Goal: Information Seeking & Learning: Understand process/instructions

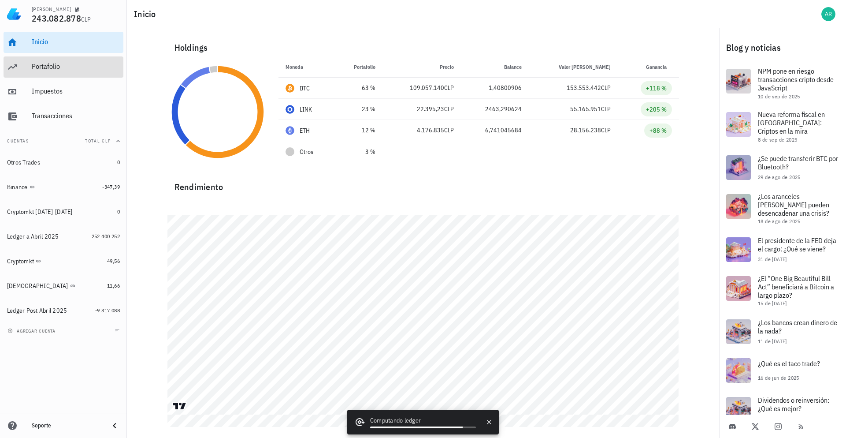
drag, startPoint x: 76, startPoint y: 67, endPoint x: 62, endPoint y: 86, distance: 23.6
click at [76, 67] on div "Portafolio" at bounding box center [76, 66] width 88 height 8
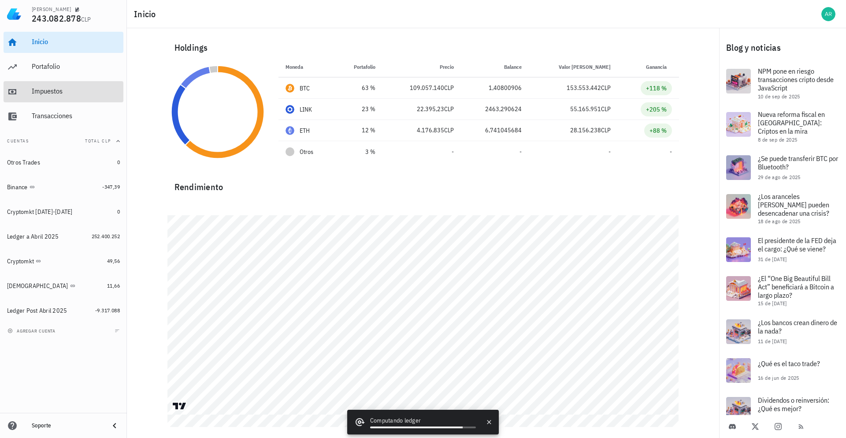
click at [57, 83] on div "Impuestos" at bounding box center [76, 92] width 88 height 20
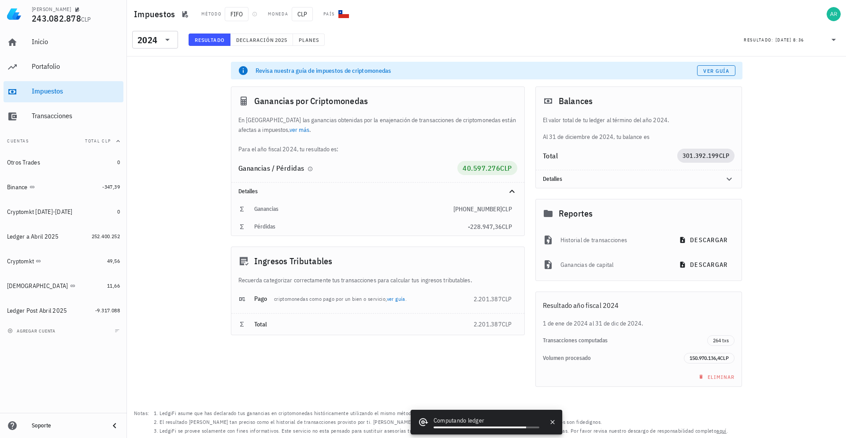
drag, startPoint x: 272, startPoint y: 168, endPoint x: 440, endPoint y: 164, distance: 168.5
click at [440, 164] on div "Ganancias / Pérdidas" at bounding box center [349, 167] width 220 height 7
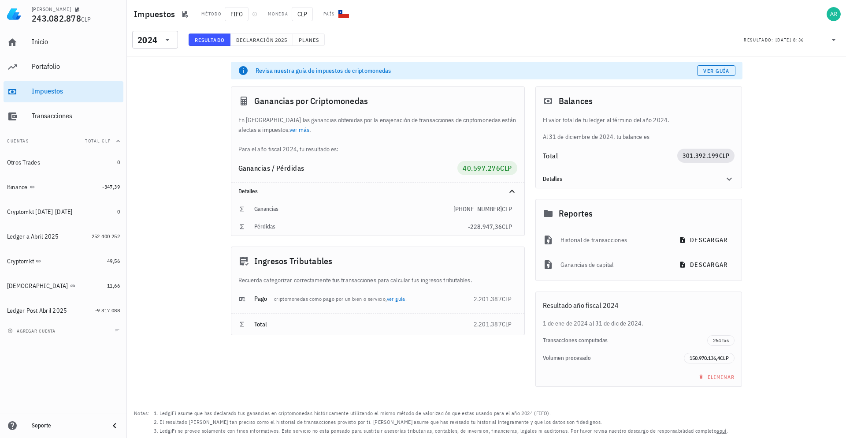
click at [162, 43] on icon at bounding box center [167, 39] width 11 height 11
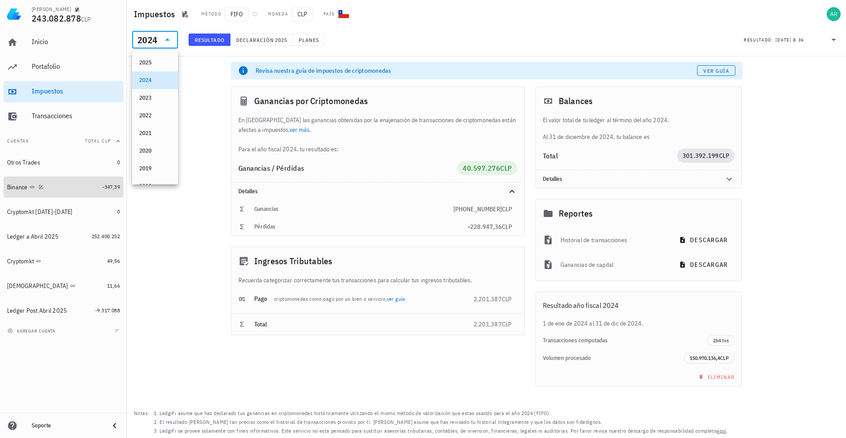
click at [40, 195] on div "Binance" at bounding box center [53, 187] width 92 height 19
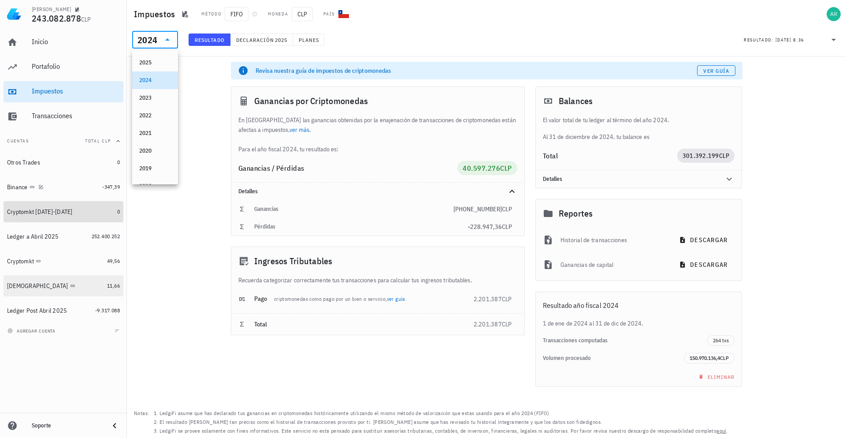
click at [43, 218] on div "Cryptomkt [DATE]-[DATE]" at bounding box center [60, 212] width 107 height 18
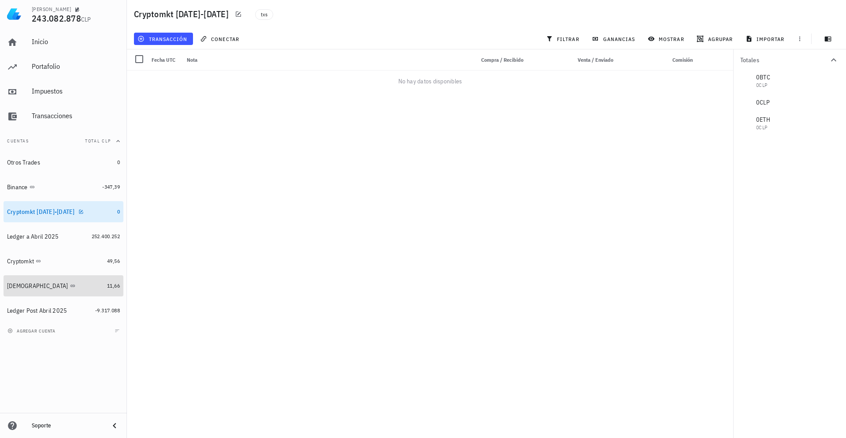
click at [59, 284] on div "[DEMOGRAPHIC_DATA]" at bounding box center [55, 286] width 97 height 8
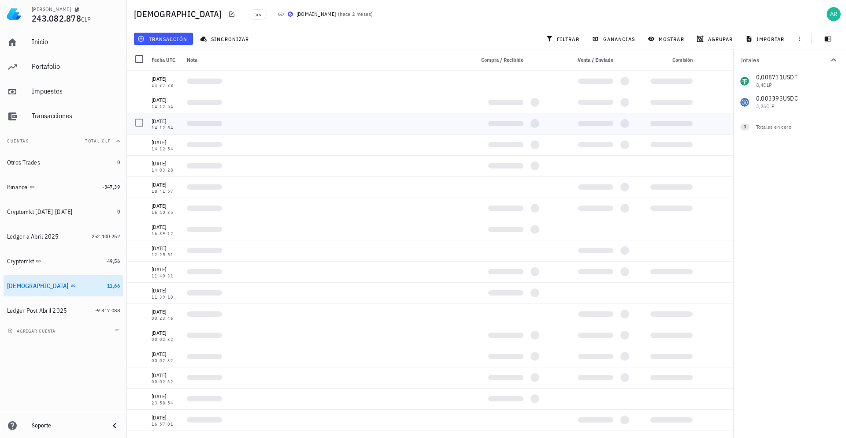
drag, startPoint x: 230, startPoint y: 116, endPoint x: 292, endPoint y: 66, distance: 79.7
click at [194, 131] on div at bounding box center [326, 123] width 287 height 21
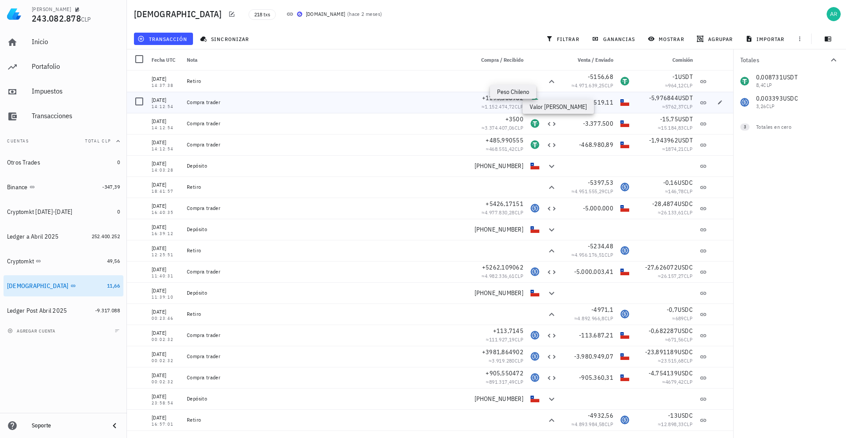
drag, startPoint x: 476, startPoint y: 109, endPoint x: 518, endPoint y: 106, distance: 42.0
click at [518, 106] on span "≈ 1.152.474,72 CLP" at bounding box center [503, 106] width 42 height 7
click at [470, 37] on div "transacción sincronizar filtrar ganancias mostrar agrupar importar" at bounding box center [486, 38] width 709 height 21
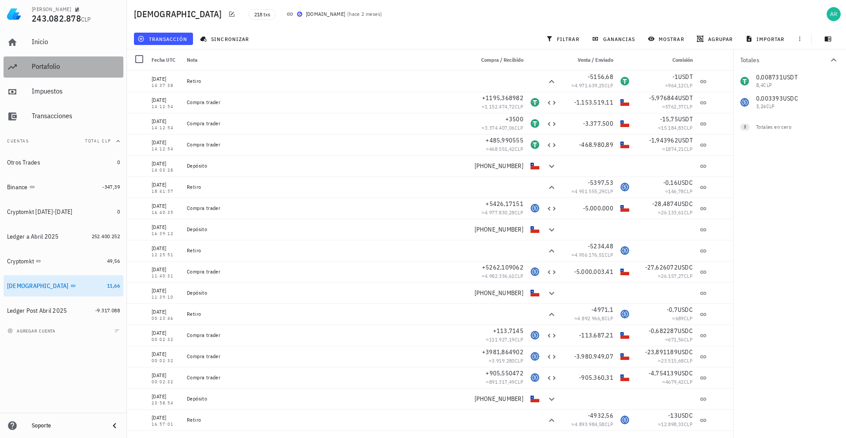
click at [71, 61] on div "Portafolio" at bounding box center [76, 67] width 88 height 20
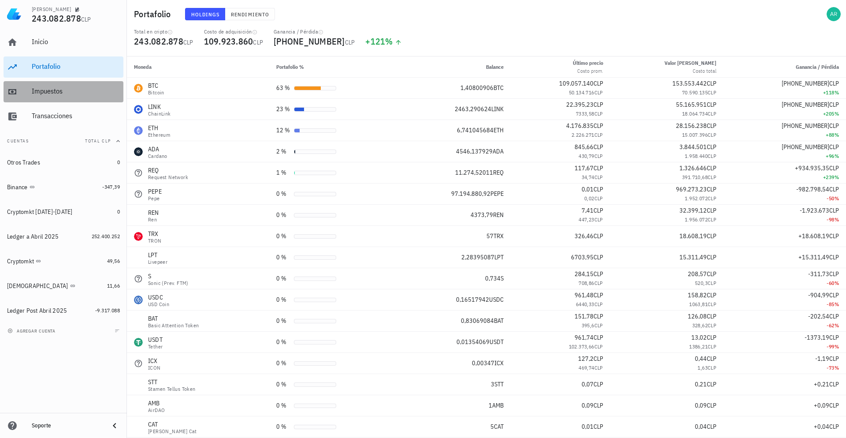
click at [84, 87] on div "Impuestos" at bounding box center [76, 91] width 88 height 8
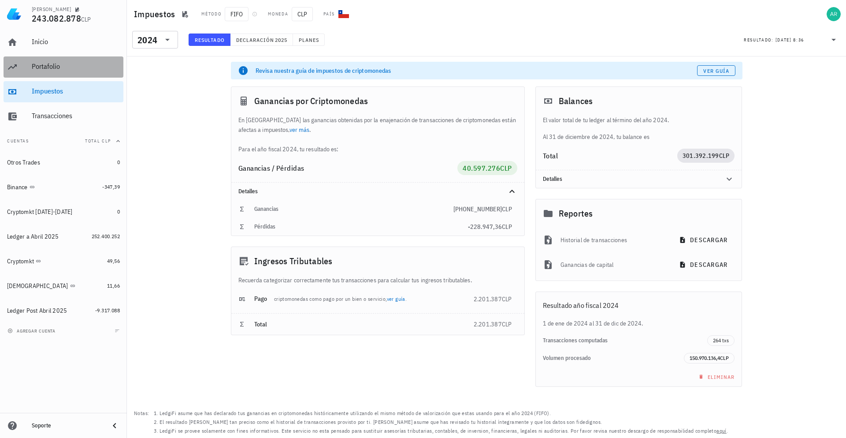
drag, startPoint x: 87, startPoint y: 74, endPoint x: 172, endPoint y: 26, distance: 97.7
click at [87, 74] on div "Portafolio" at bounding box center [76, 67] width 88 height 20
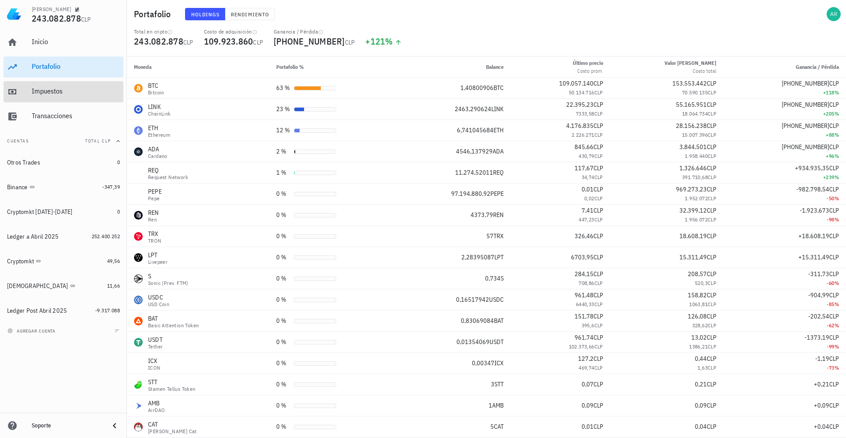
click at [87, 89] on div "Impuestos" at bounding box center [76, 91] width 88 height 8
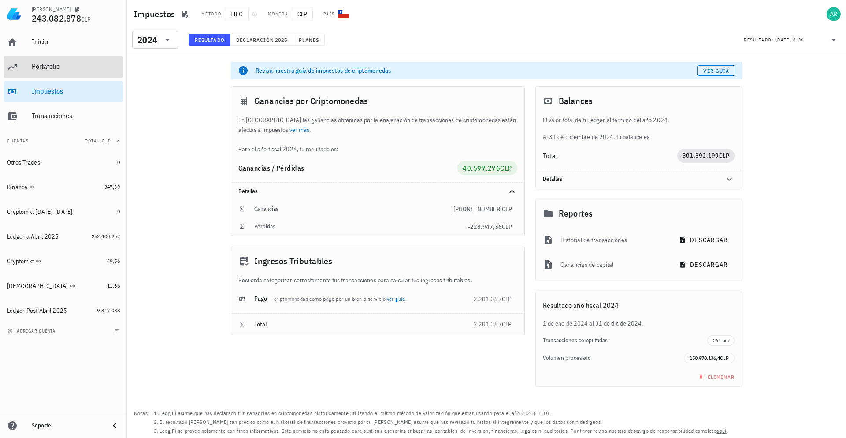
click at [82, 70] on div "Portafolio" at bounding box center [76, 66] width 88 height 8
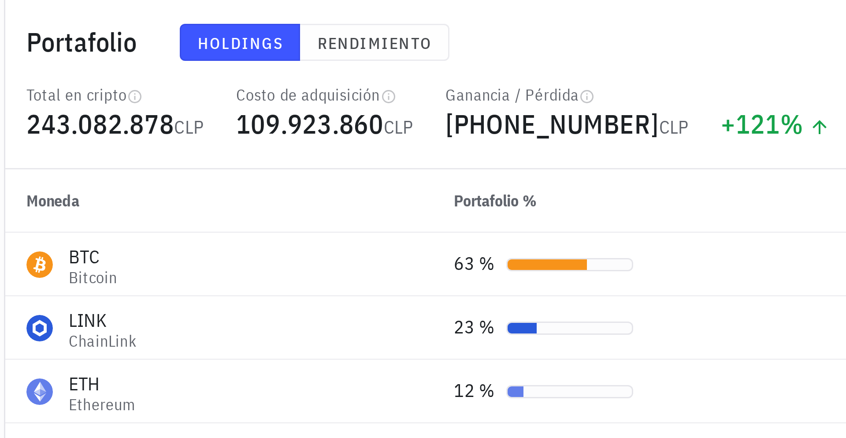
click at [210, 46] on span "109.923.860" at bounding box center [228, 41] width 49 height 12
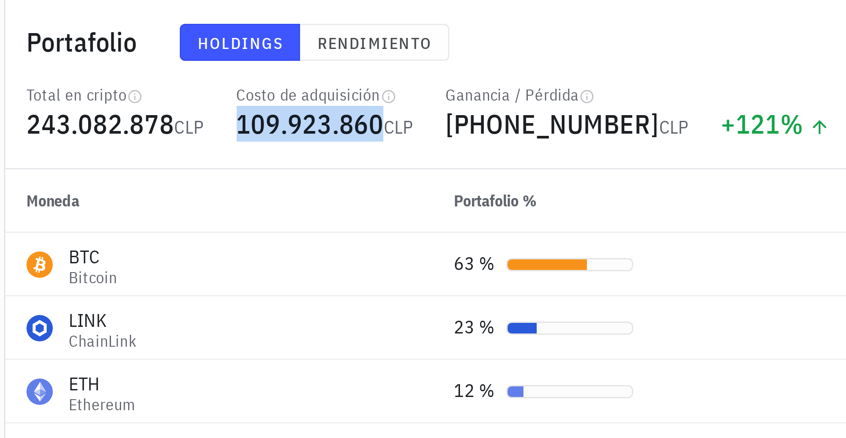
click at [210, 46] on span "109.923.860" at bounding box center [228, 41] width 49 height 12
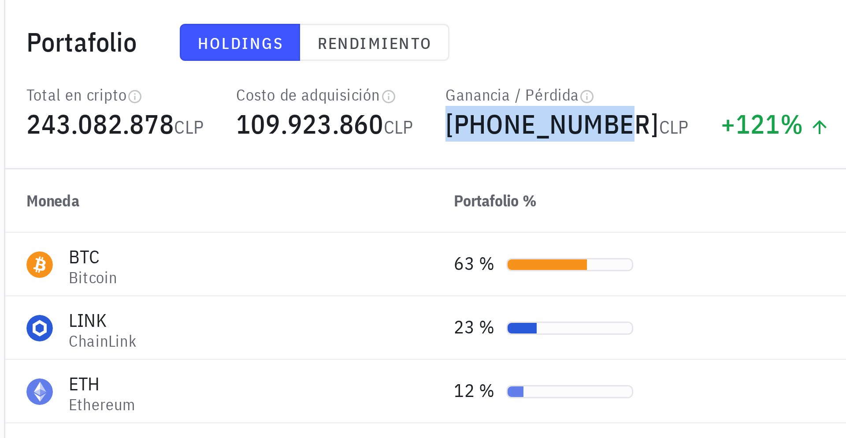
click at [282, 41] on span "+133.159.018" at bounding box center [309, 41] width 71 height 12
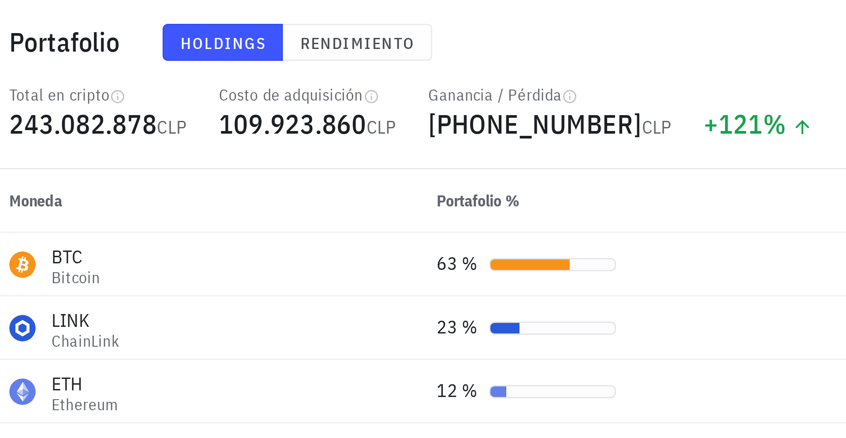
click at [322, 42] on span "+133.159.018" at bounding box center [309, 41] width 71 height 12
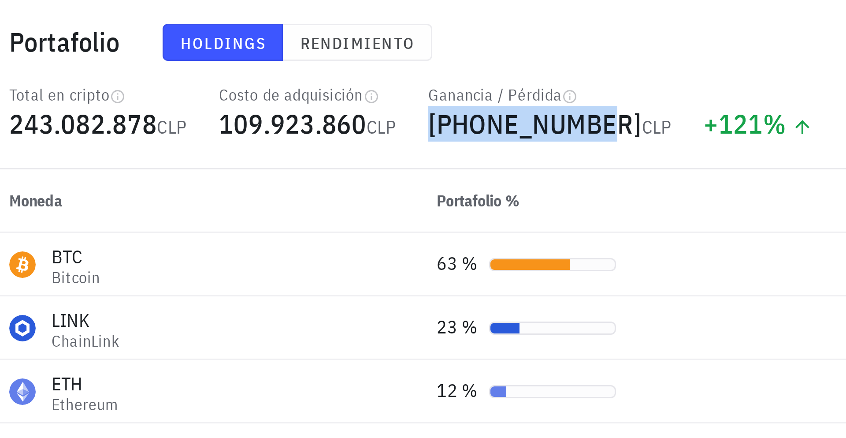
click at [322, 42] on span "+133.159.018" at bounding box center [309, 41] width 71 height 12
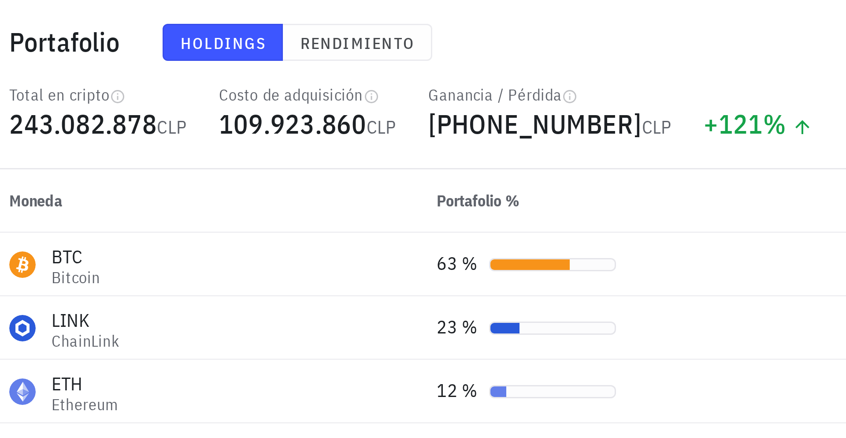
click at [363, 10] on div "Holdings Rendimiento" at bounding box center [367, 14] width 375 height 23
click at [283, 44] on span "+133.159.018" at bounding box center [309, 41] width 71 height 12
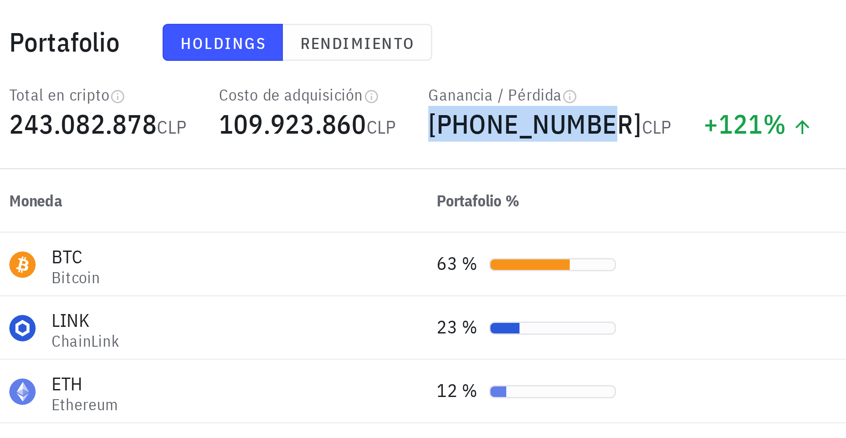
click at [283, 44] on span "+133.159.018" at bounding box center [309, 41] width 71 height 12
click at [297, 46] on span "+133.159.018" at bounding box center [309, 41] width 71 height 12
click at [285, 41] on span "+133.159.018" at bounding box center [309, 41] width 71 height 12
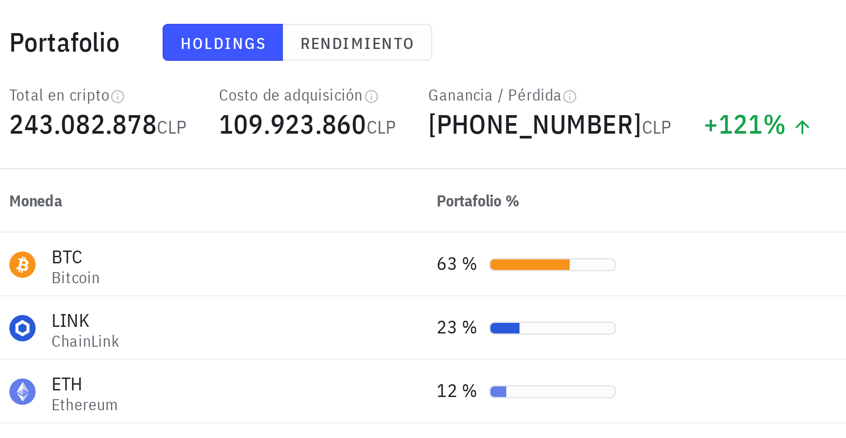
click at [304, 12] on div "Holdings Rendimiento" at bounding box center [367, 14] width 375 height 23
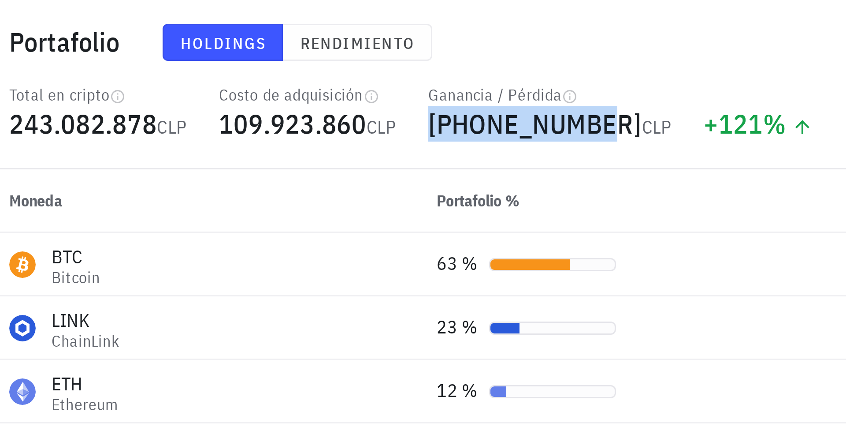
drag, startPoint x: 281, startPoint y: 41, endPoint x: 325, endPoint y: 41, distance: 44.1
click at [325, 41] on span "+133.159.018" at bounding box center [309, 41] width 71 height 12
drag, startPoint x: 329, startPoint y: 41, endPoint x: 307, endPoint y: 42, distance: 21.6
click at [307, 42] on span "+133.159.018 CLP" at bounding box center [314, 41] width 81 height 12
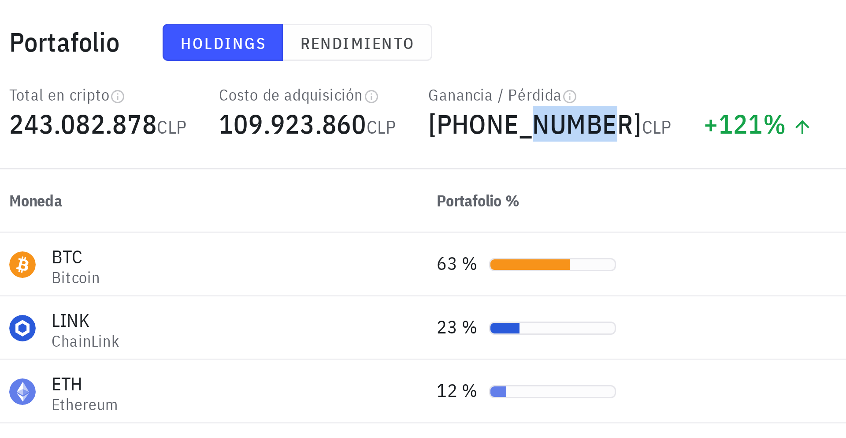
click at [308, 41] on span "+133.159.018" at bounding box center [309, 41] width 71 height 12
drag, startPoint x: 281, startPoint y: 43, endPoint x: 321, endPoint y: 43, distance: 39.2
click at [320, 43] on span "+133.159.018" at bounding box center [309, 41] width 71 height 12
click at [326, 43] on span "+133.159.018" at bounding box center [309, 41] width 71 height 12
drag, startPoint x: 328, startPoint y: 42, endPoint x: 294, endPoint y: 41, distance: 34.4
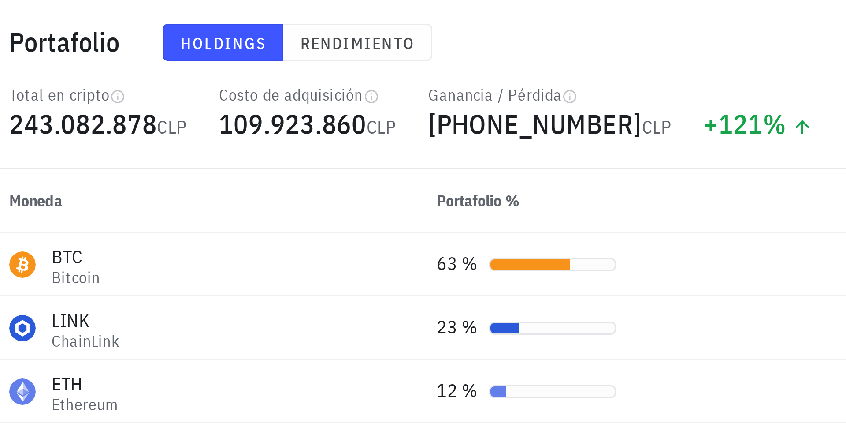
click at [294, 41] on span "+133.159.018 CLP" at bounding box center [314, 41] width 81 height 12
click at [294, 41] on span "+133.159.018" at bounding box center [309, 41] width 71 height 12
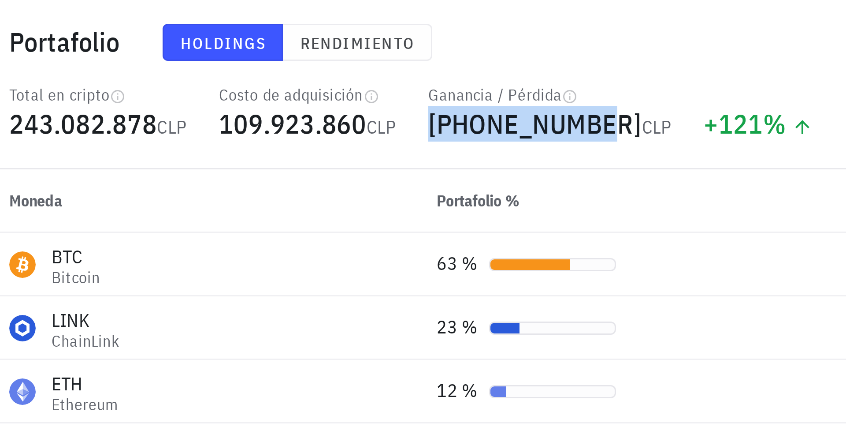
click at [283, 41] on span "+133.159.018" at bounding box center [309, 41] width 71 height 12
drag, startPoint x: 273, startPoint y: 41, endPoint x: 288, endPoint y: 41, distance: 15.0
click at [288, 41] on div "Ganancia / Pérdida +133.159.018 CLP" at bounding box center [314, 42] width 92 height 28
click at [287, 41] on span "+133.159.018" at bounding box center [309, 41] width 71 height 12
drag, startPoint x: 282, startPoint y: 42, endPoint x: 313, endPoint y: 44, distance: 30.5
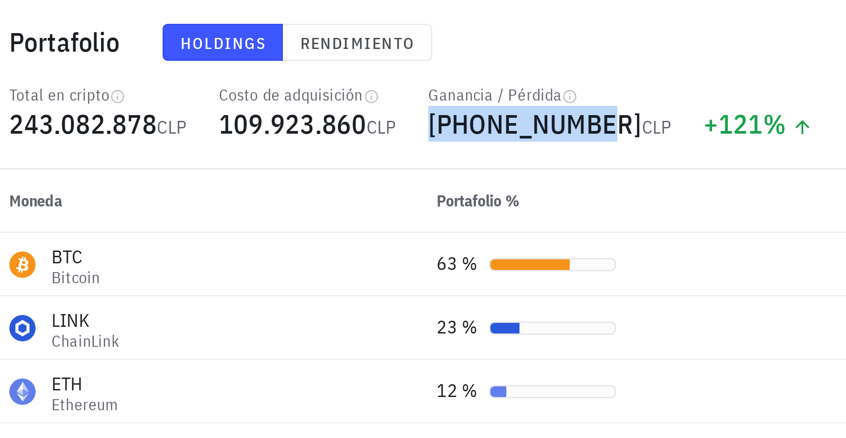
click at [313, 44] on span "+133.159.018" at bounding box center [309, 41] width 71 height 12
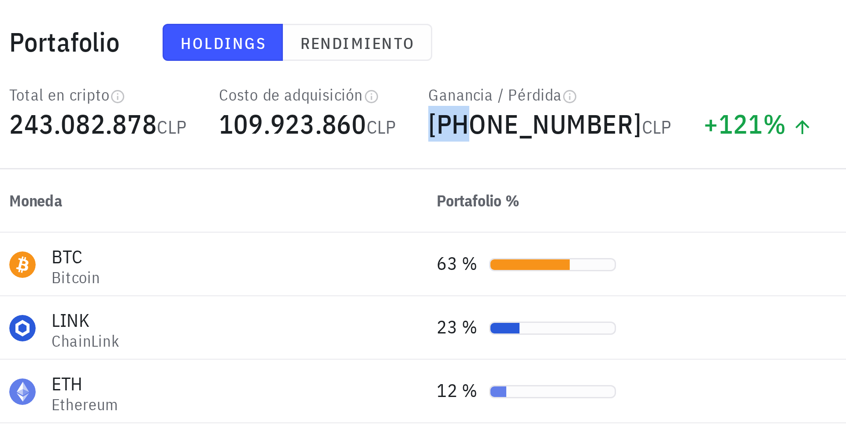
drag, startPoint x: 327, startPoint y: 43, endPoint x: 289, endPoint y: 44, distance: 38.4
click at [289, 44] on span "+133.159.018" at bounding box center [309, 41] width 71 height 12
drag, startPoint x: 317, startPoint y: 15, endPoint x: 231, endPoint y: 19, distance: 86.1
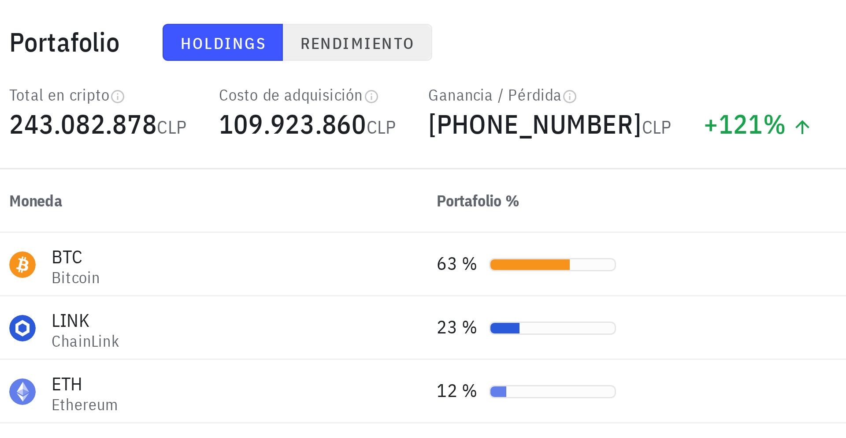
click at [317, 15] on div "Holdings Rendimiento" at bounding box center [367, 14] width 375 height 23
click at [276, 13] on div "Holdings Rendimiento" at bounding box center [367, 14] width 375 height 23
click at [301, 14] on div "Holdings Rendimiento" at bounding box center [367, 14] width 375 height 23
click at [318, 18] on div "Holdings Rendimiento" at bounding box center [367, 14] width 375 height 23
click at [306, 10] on div "Holdings Rendimiento" at bounding box center [367, 14] width 375 height 23
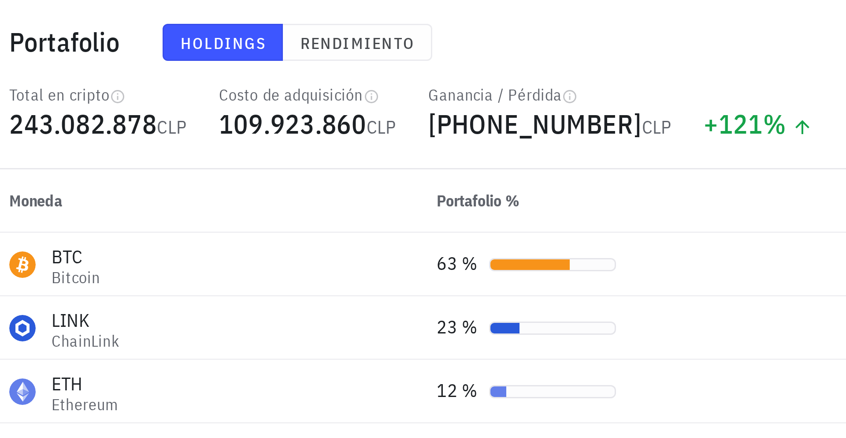
click at [288, 20] on div "Holdings Rendimiento" at bounding box center [367, 14] width 375 height 23
click at [285, 17] on div "Holdings Rendimiento" at bounding box center [367, 14] width 375 height 23
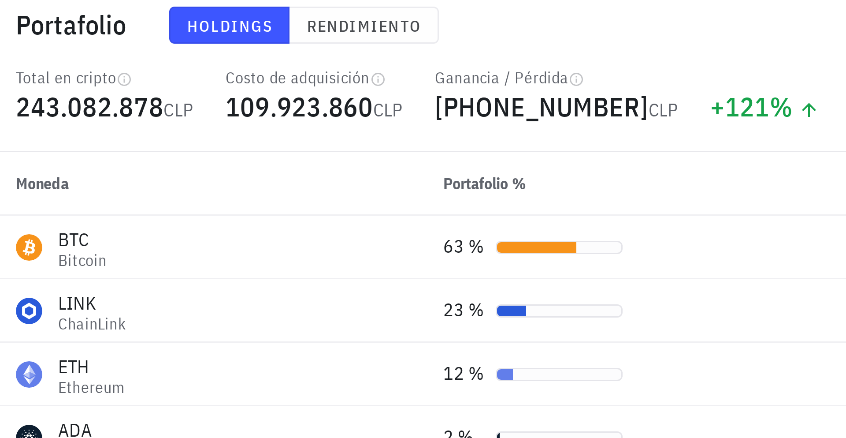
click at [292, 19] on div "Holdings Rendimiento" at bounding box center [367, 14] width 375 height 23
click at [308, 33] on div "Ganancia / Pérdida" at bounding box center [314, 31] width 81 height 7
click at [309, 33] on div "Ganancia / Pérdida" at bounding box center [314, 31] width 81 height 7
click at [281, 32] on div "Ganancia / Pérdida" at bounding box center [314, 31] width 81 height 7
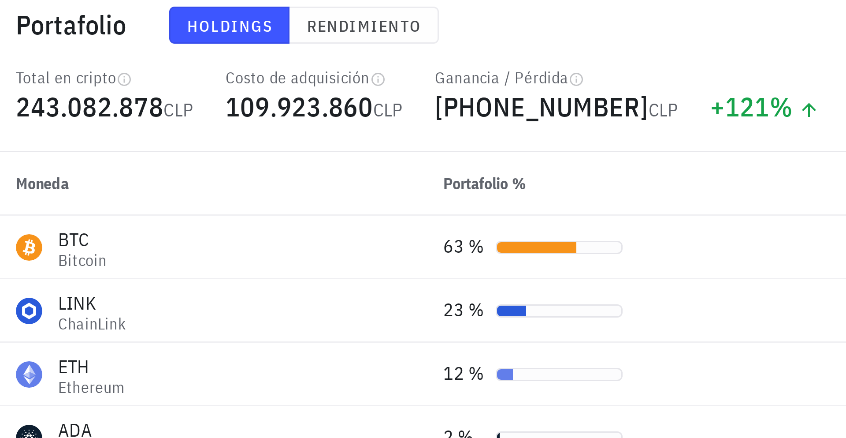
click at [313, 32] on div "Ganancia / Pérdida" at bounding box center [314, 31] width 81 height 7
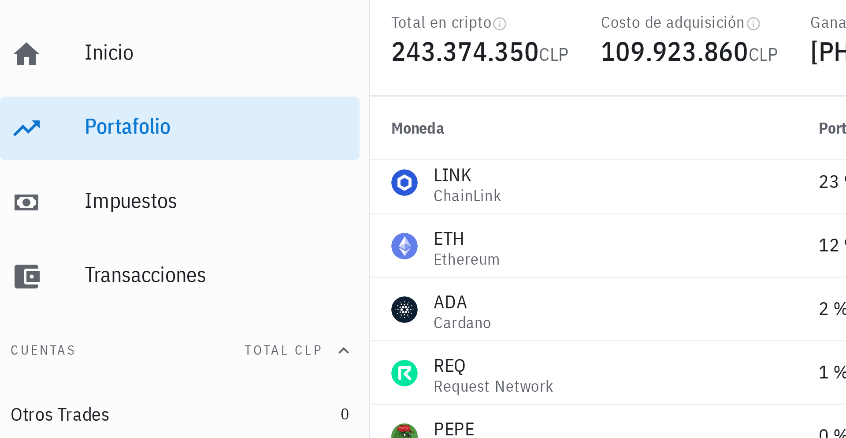
scroll to position [29, 0]
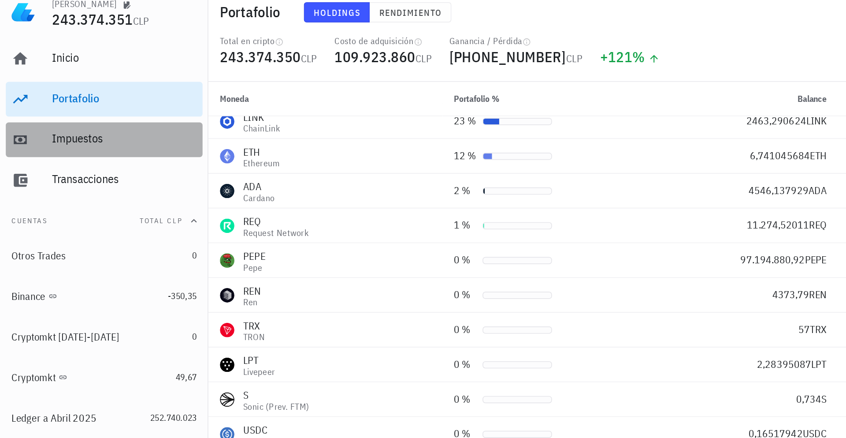
click at [106, 87] on div "Impuestos" at bounding box center [76, 91] width 88 height 8
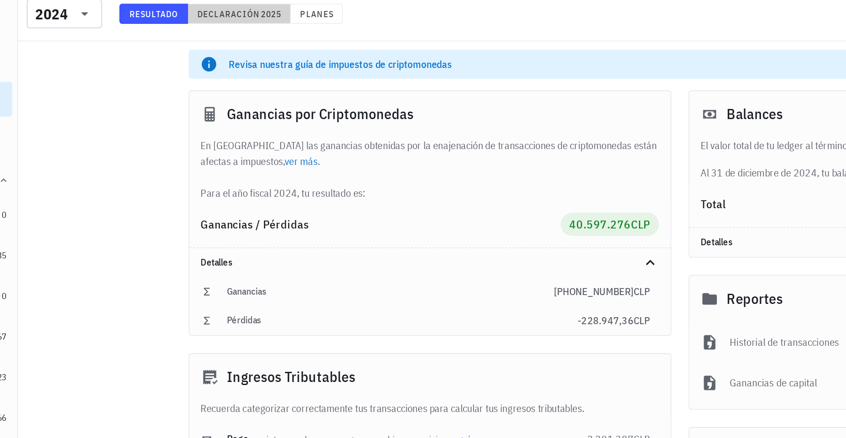
click at [250, 42] on span "Declaración" at bounding box center [255, 40] width 39 height 7
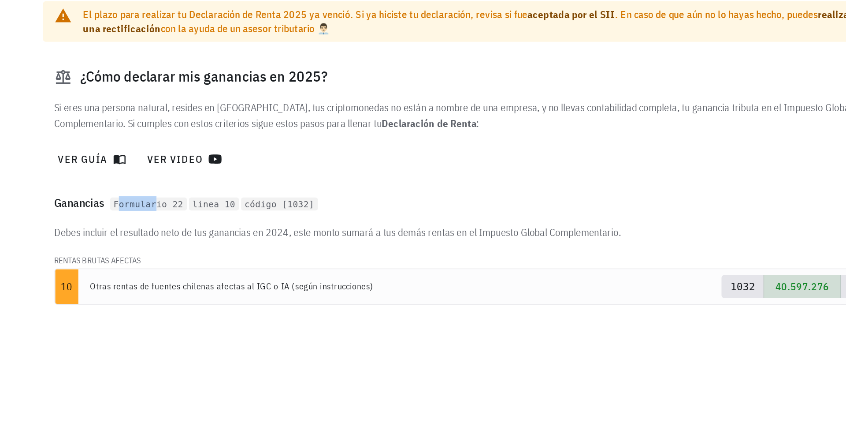
drag, startPoint x: 279, startPoint y: 212, endPoint x: 301, endPoint y: 212, distance: 22.0
click at [301, 212] on code "Formulario 22" at bounding box center [295, 210] width 47 height 8
click at [302, 212] on code "Formulario 22" at bounding box center [295, 210] width 47 height 8
click at [333, 212] on code "linea 10" at bounding box center [335, 210] width 30 height 8
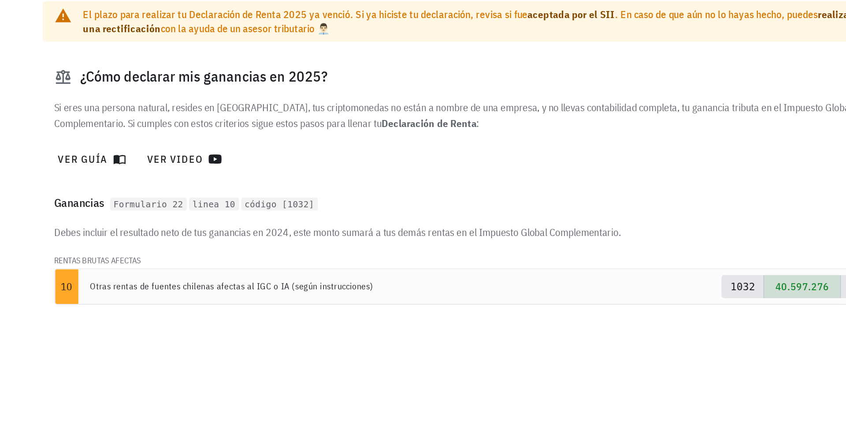
click at [422, 210] on div "Ganancias Formulario 22 linea 10 código [1032]" at bounding box center [487, 209] width 512 height 26
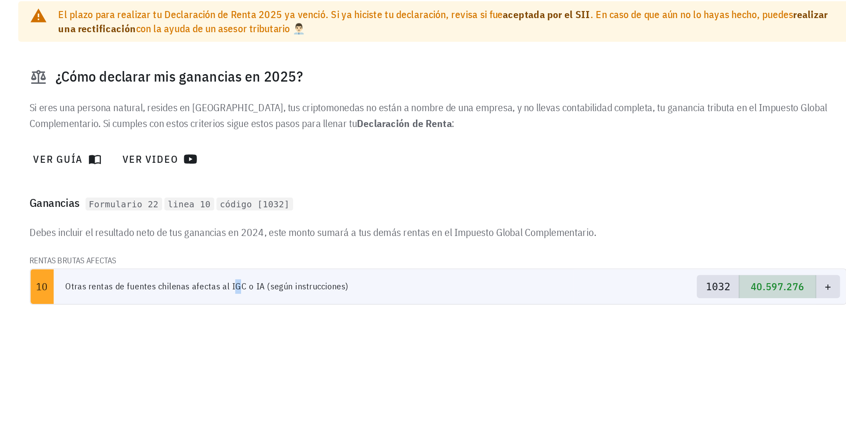
drag, startPoint x: 320, startPoint y: 261, endPoint x: 458, endPoint y: 263, distance: 137.6
click at [324, 261] on td "Otras rentas de fuentes chilenas afectas al IGC o IA (según instrucciones)" at bounding box center [411, 260] width 317 height 21
click at [691, 259] on span "40.597.276" at bounding box center [693, 260] width 33 height 8
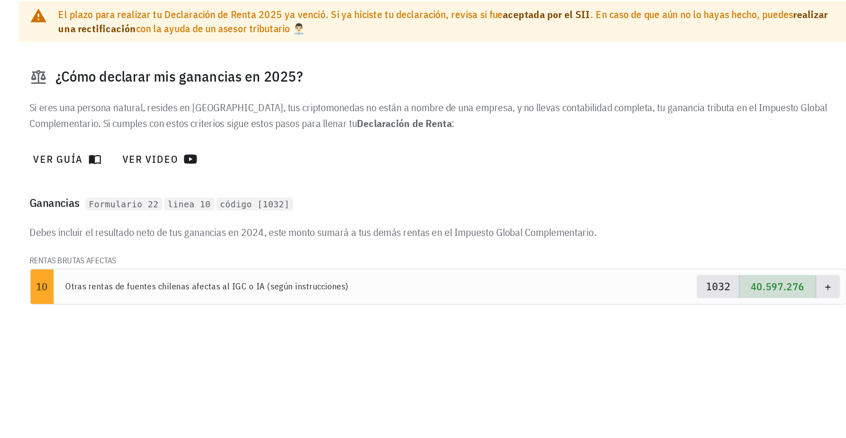
click at [654, 225] on p "Debes incluir el resultado neto de tus ganancias en 2024, este monto sumará a t…" at bounding box center [487, 227] width 498 height 10
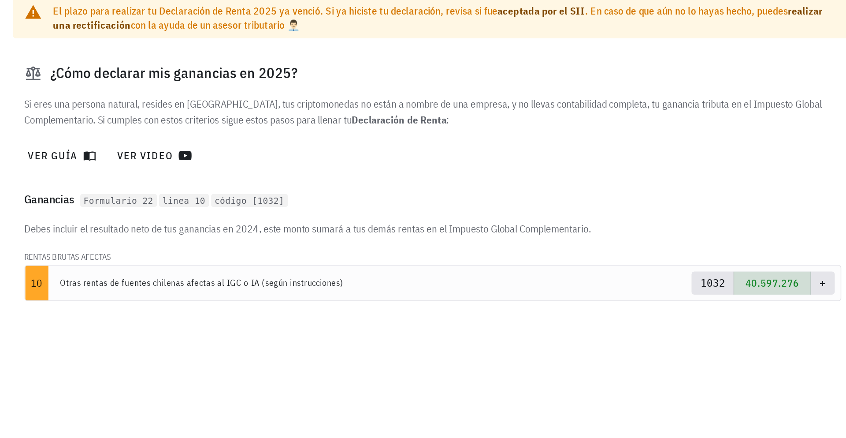
click at [527, 278] on div "Revisa nuestra guía de impuestos de criptomonedas Ver guía El plazo para realiz…" at bounding box center [487, 169] width 522 height 227
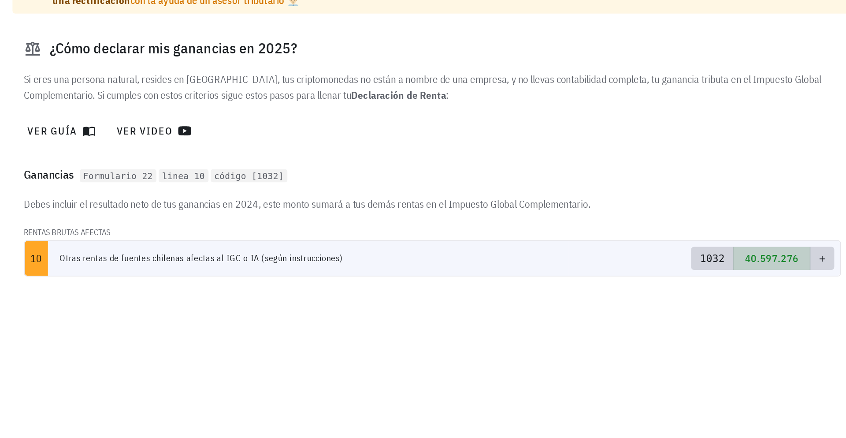
click at [657, 262] on pre "1032" at bounding box center [657, 260] width 15 height 9
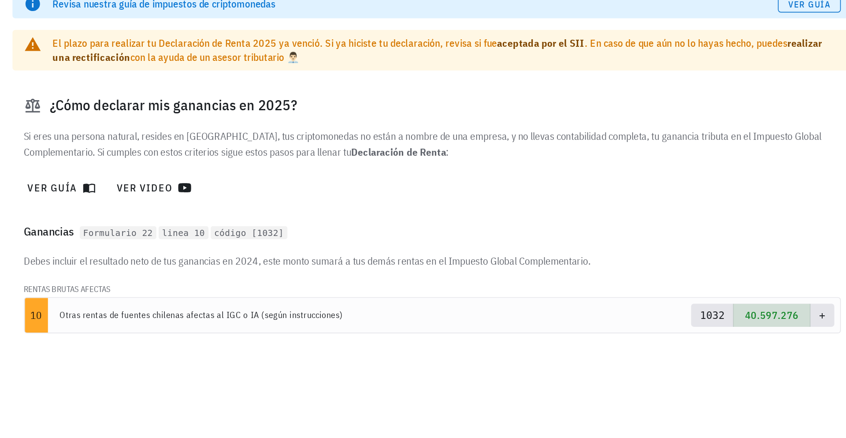
click at [636, 191] on div "Si eres una persona natural, resides en [GEOGRAPHIC_DATA], tus criptomonedas no…" at bounding box center [487, 167] width 508 height 53
drag, startPoint x: 636, startPoint y: 192, endPoint x: 680, endPoint y: 159, distance: 55.5
click at [654, 175] on div "Si eres una persona natural, resides en [GEOGRAPHIC_DATA], tus criptomonedas no…" at bounding box center [487, 167] width 508 height 53
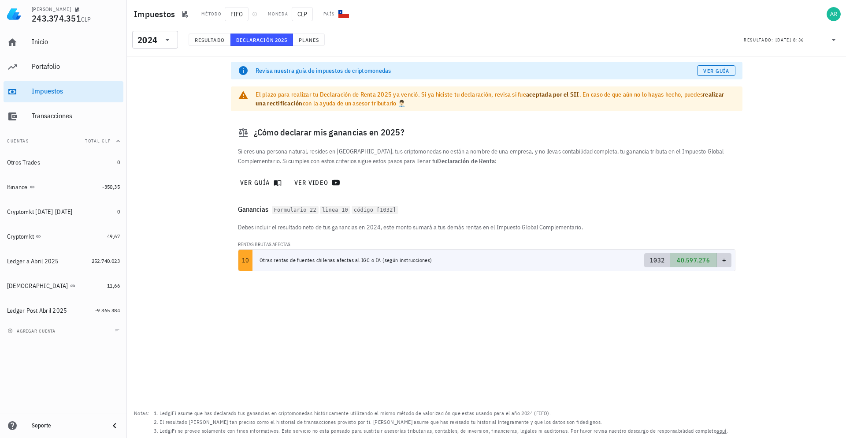
drag, startPoint x: 711, startPoint y: 323, endPoint x: 686, endPoint y: 253, distance: 74.9
click at [711, 323] on div "Revisa nuestra guía de impuestos de criptomonedas Ver guía El plazo para realiz…" at bounding box center [487, 246] width 720 height 381
click at [689, 262] on span "40.597.276" at bounding box center [693, 260] width 33 height 8
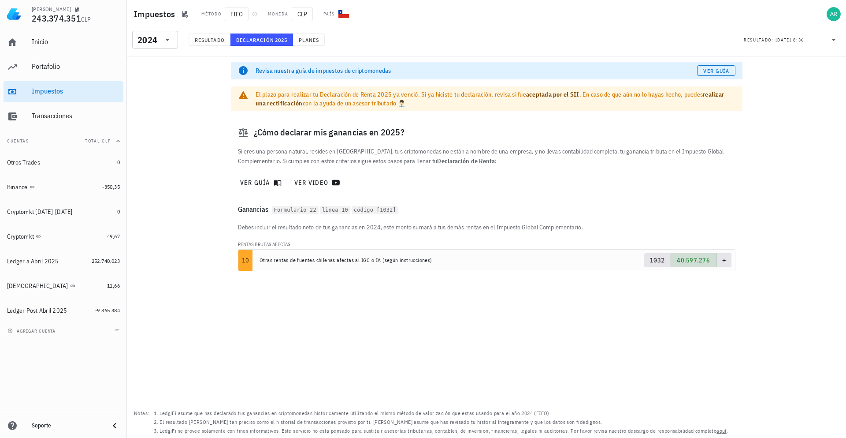
click at [672, 234] on div "[PERSON_NAME] incluir el resultado neto de tus ganancias en 2024, este [PERSON_…" at bounding box center [487, 250] width 512 height 56
click at [528, 270] on td "Otras rentas de fuentes chilenas afectas al IGC o IA (según instrucciones)" at bounding box center [411, 260] width 317 height 21
click at [626, 351] on div "Revisa nuestra guía de impuestos de criptomonedas Ver guía El plazo para realiz…" at bounding box center [487, 246] width 720 height 381
click at [673, 264] on span "40.597.276" at bounding box center [693, 260] width 47 height 14
click at [678, 263] on span "40.597.276" at bounding box center [693, 260] width 47 height 14
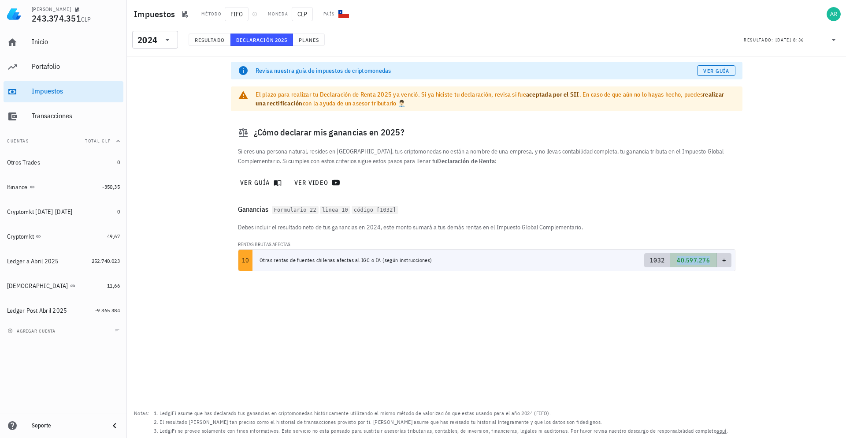
click at [679, 262] on span "40.597.276" at bounding box center [693, 260] width 33 height 8
click at [53, 110] on div "Transacciones" at bounding box center [76, 116] width 88 height 20
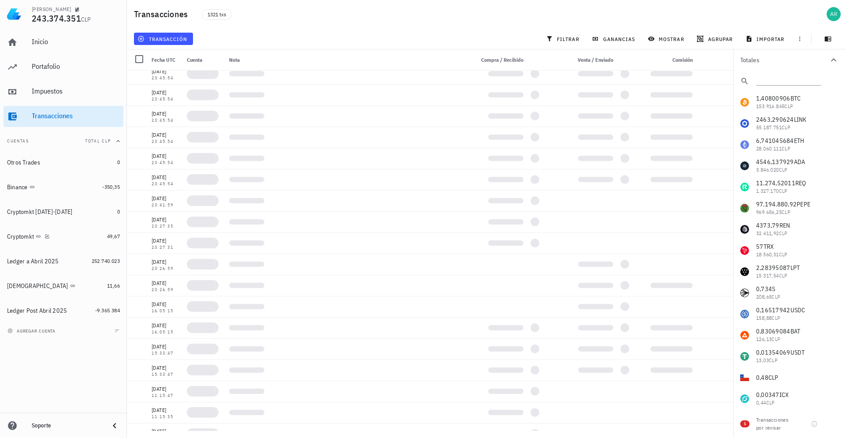
scroll to position [873, 0]
